Goal: Information Seeking & Learning: Learn about a topic

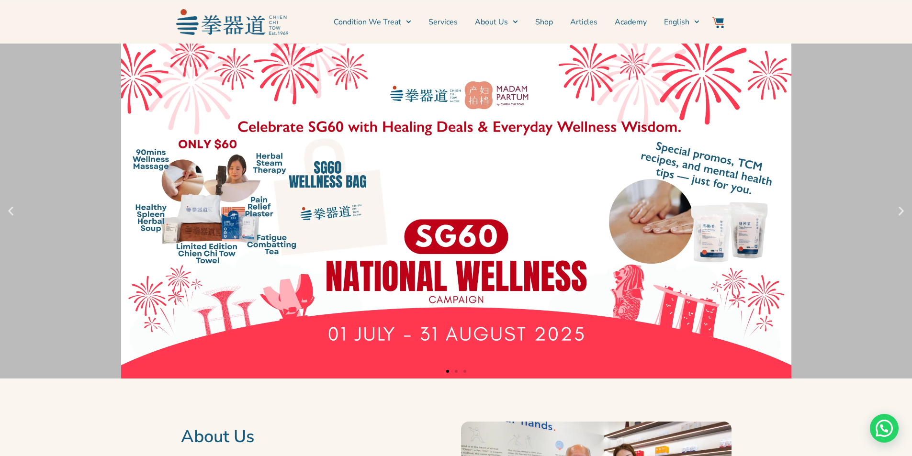
click at [197, 427] on h2 "About Us" at bounding box center [316, 437] width 271 height 21
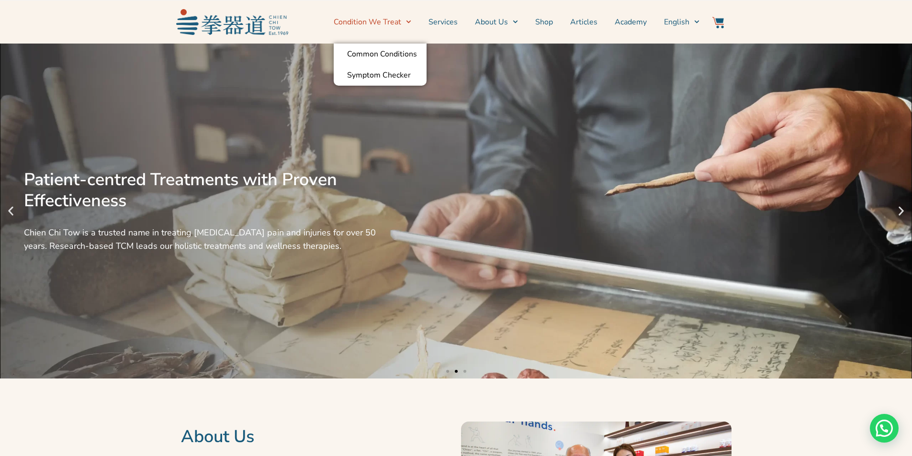
click at [343, 26] on link "Condition We Treat" at bounding box center [373, 22] width 78 height 24
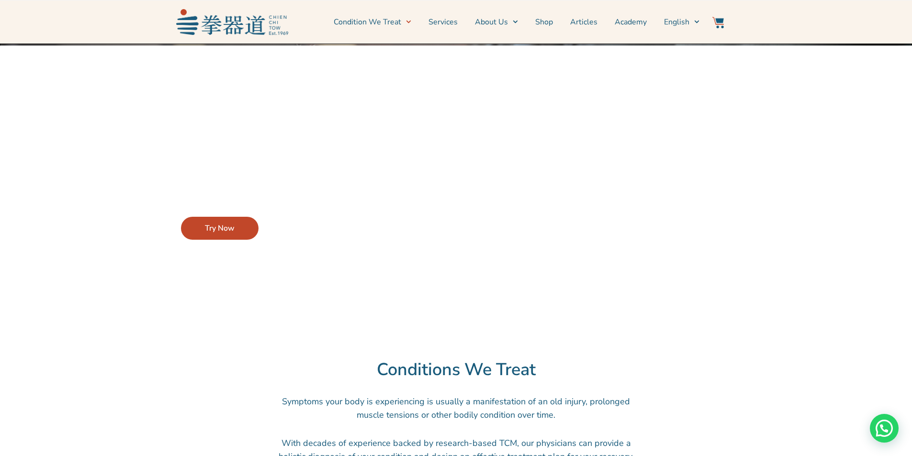
click at [491, 350] on div at bounding box center [456, 335] width 680 height 29
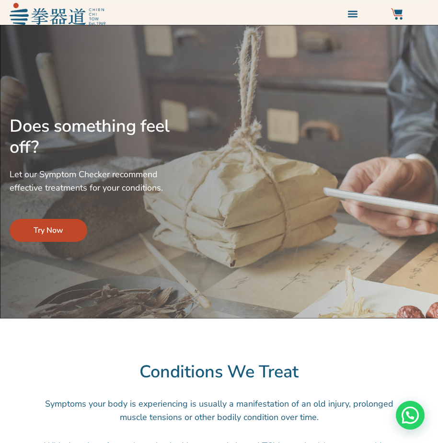
click at [75, 16] on img at bounding box center [58, 14] width 96 height 22
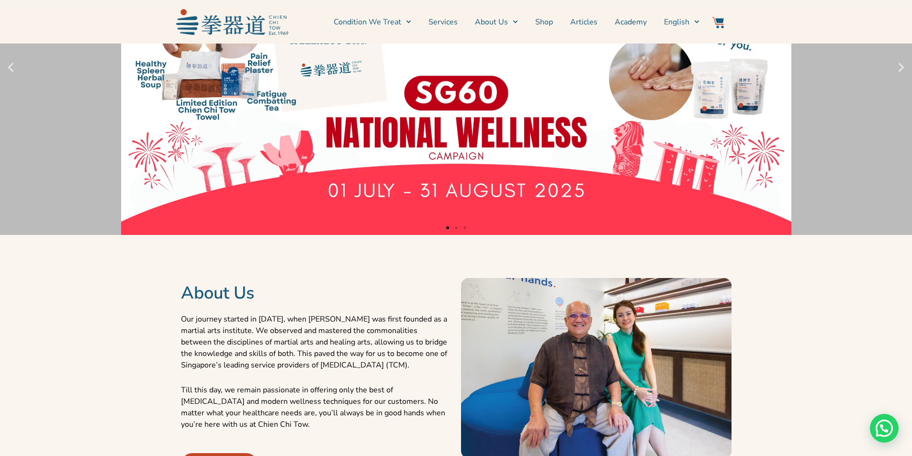
scroll to position [192, 0]
